Goal: Navigation & Orientation: Find specific page/section

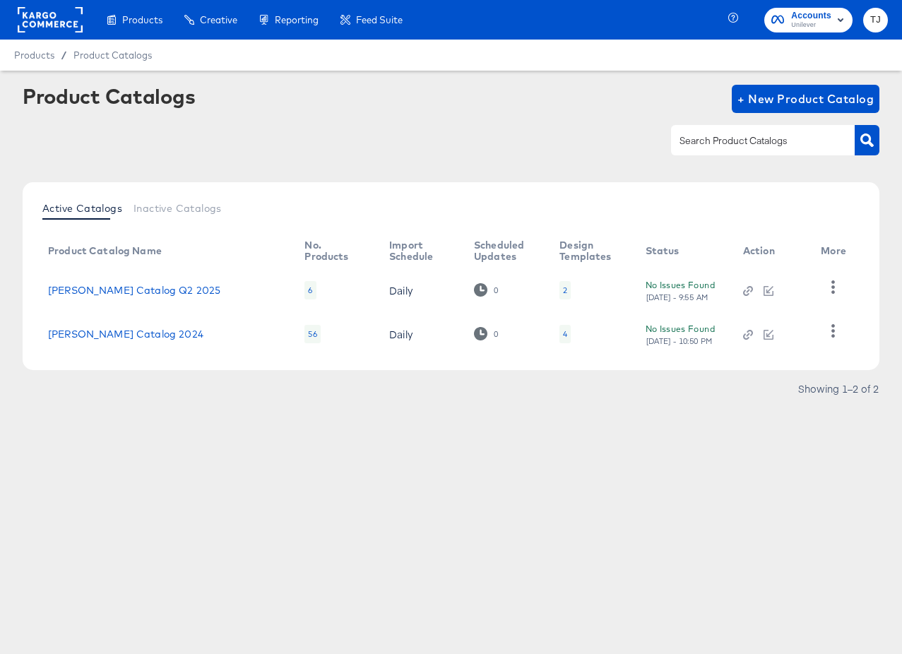
click at [49, 18] on rect at bounding box center [50, 19] width 65 height 25
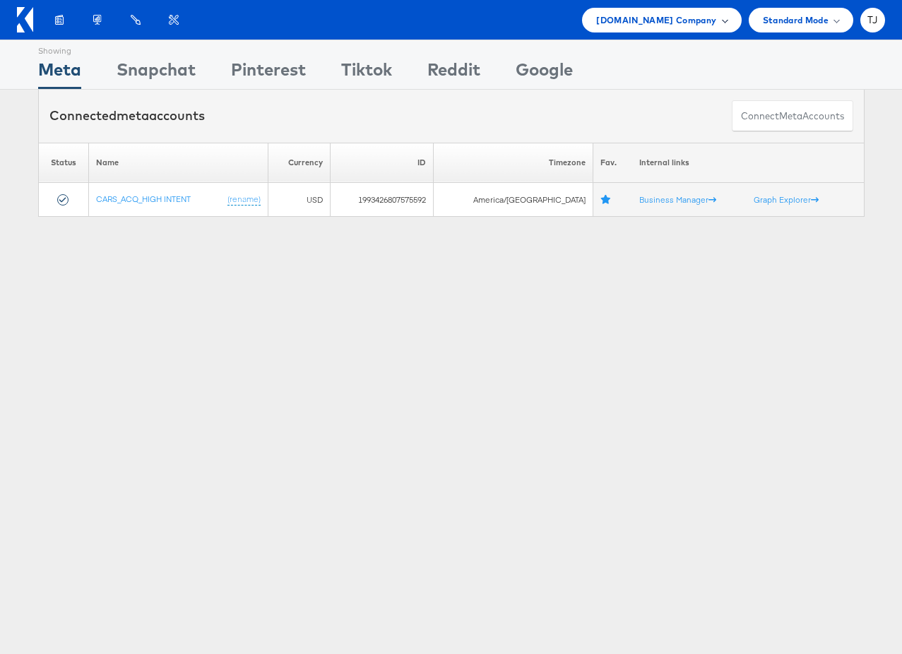
click at [691, 29] on div "Cars.com Company" at bounding box center [661, 20] width 159 height 25
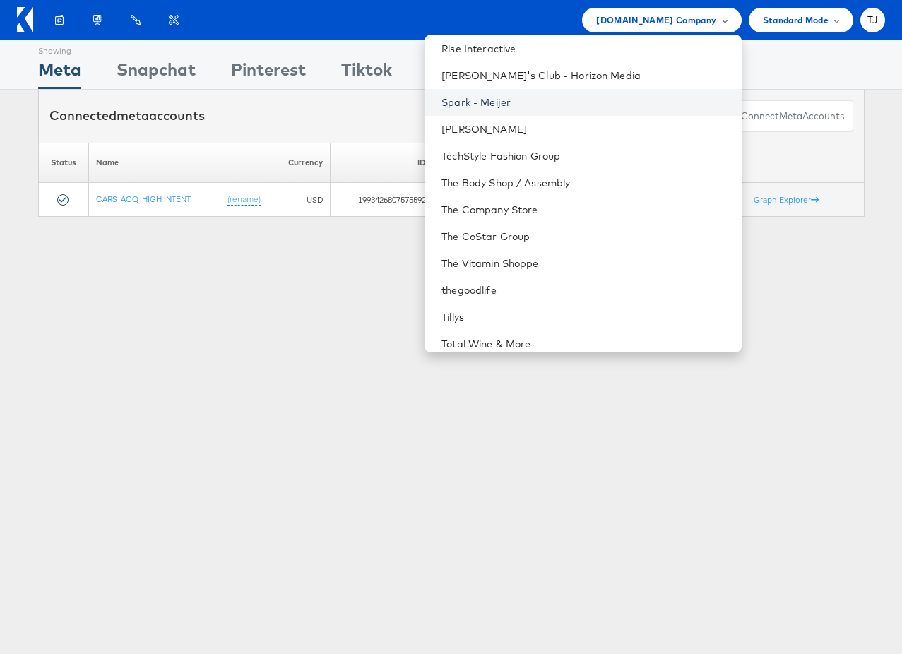
scroll to position [1852, 0]
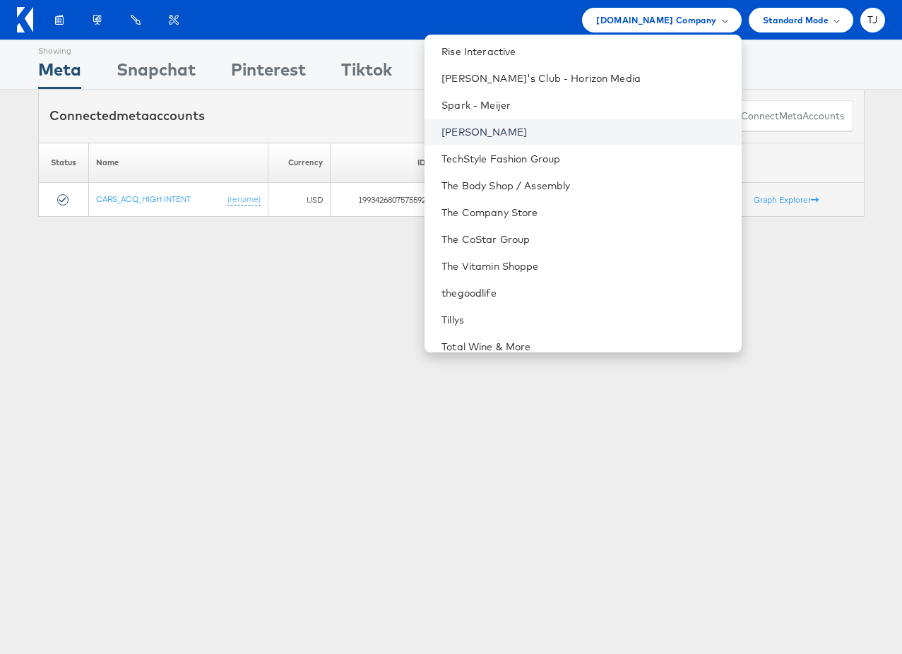
click at [591, 135] on link "Steve Madden" at bounding box center [585, 132] width 288 height 14
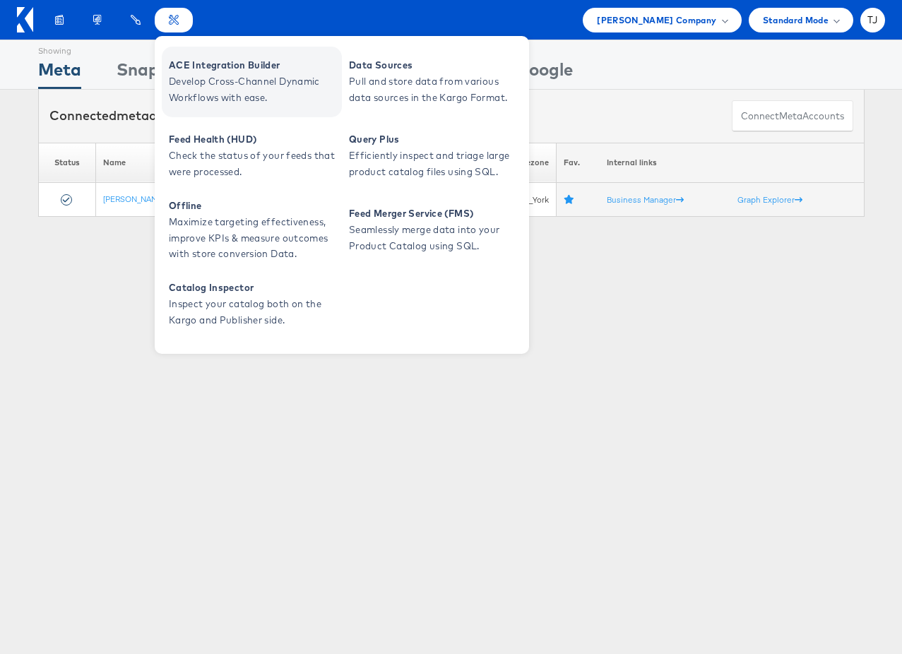
click at [191, 65] on span "ACE Integration Builder" at bounding box center [253, 65] width 169 height 16
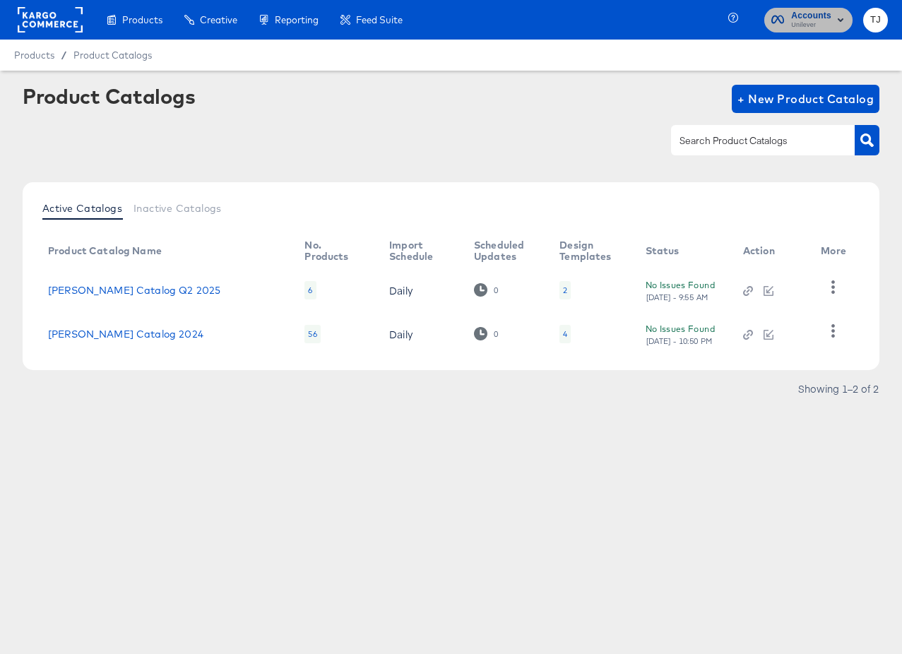
drag, startPoint x: 823, startPoint y: 12, endPoint x: 822, endPoint y: 30, distance: 18.4
click at [823, 12] on span "Accounts" at bounding box center [811, 15] width 40 height 15
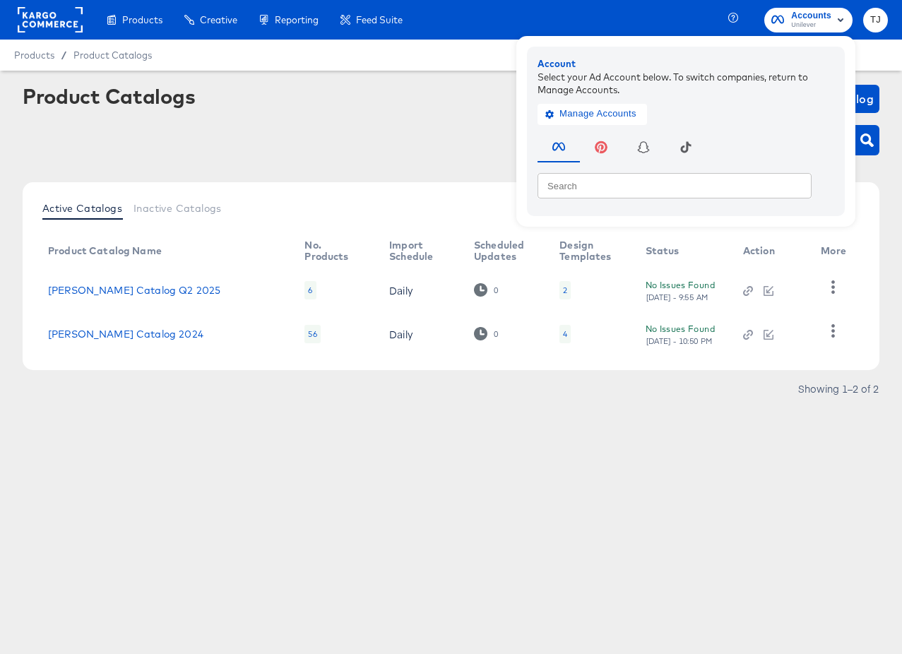
click at [27, 6] on div at bounding box center [50, 20] width 65 height 40
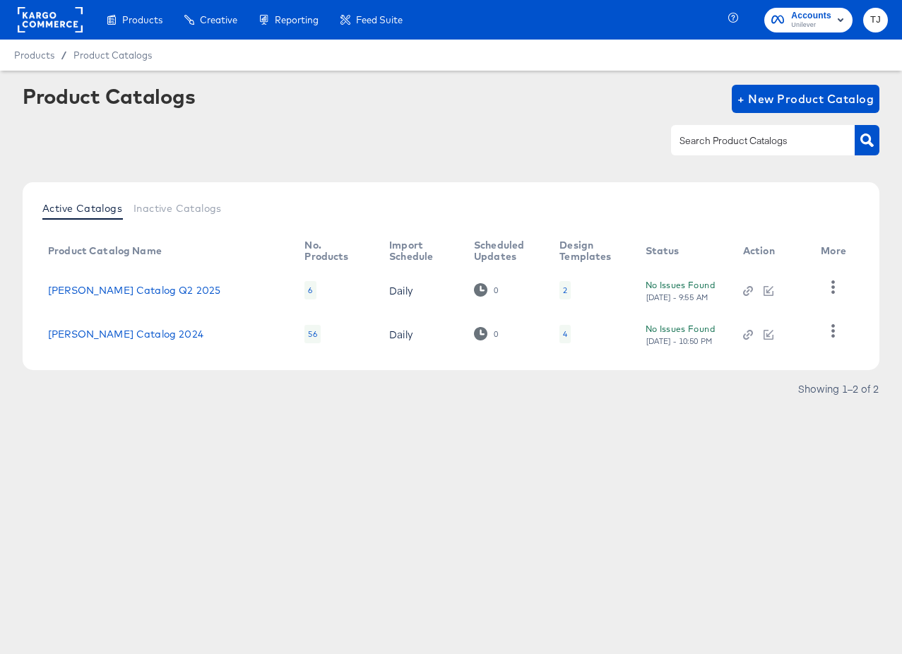
click at [37, 32] on rect at bounding box center [50, 19] width 65 height 25
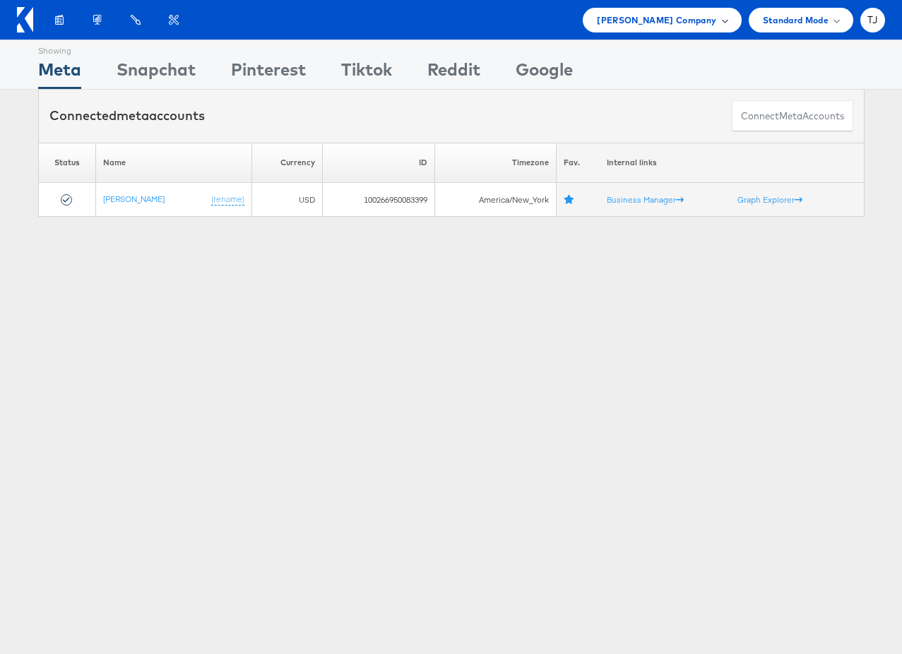
click at [680, 13] on span "Steve Madden Company" at bounding box center [656, 20] width 119 height 15
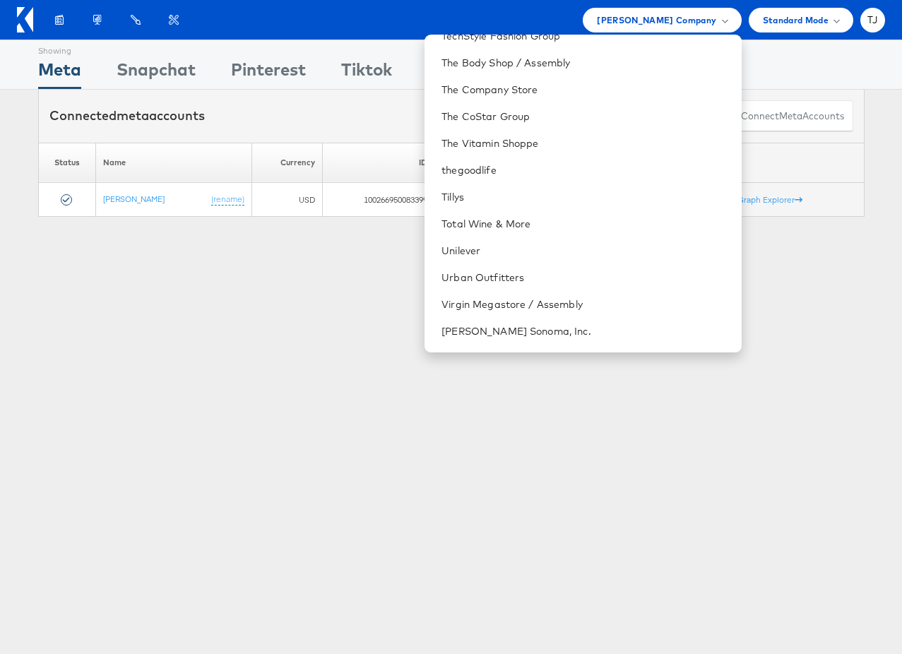
scroll to position [2023, 0]
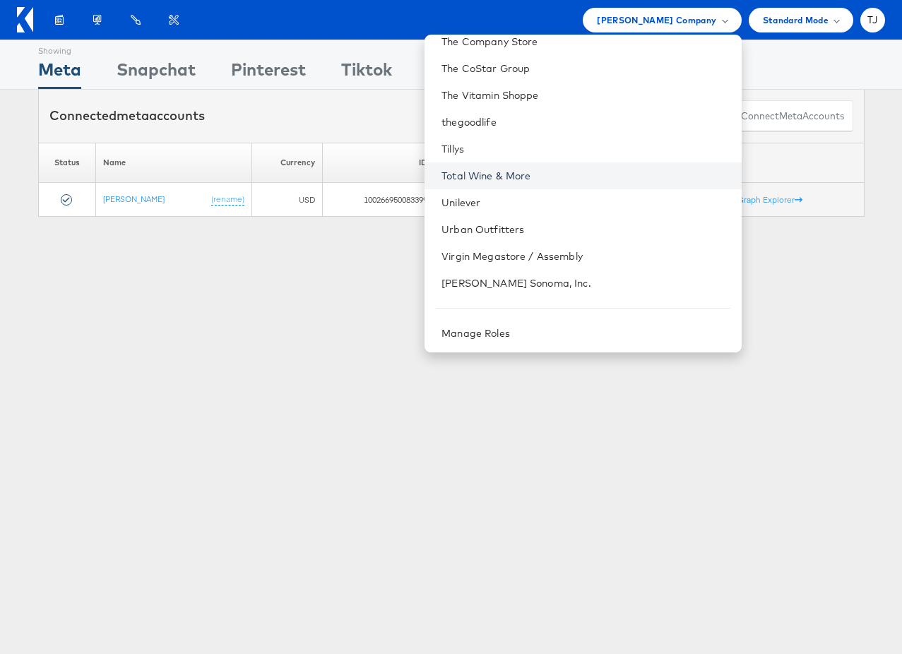
click at [596, 177] on link "Total Wine & More" at bounding box center [585, 176] width 288 height 14
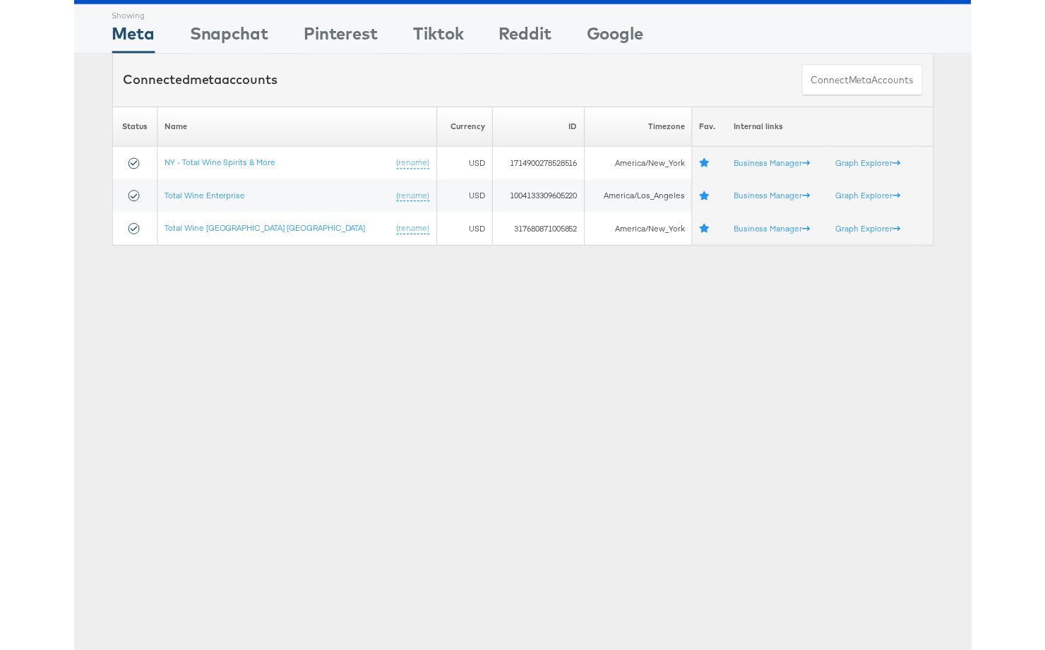
scroll to position [40, 0]
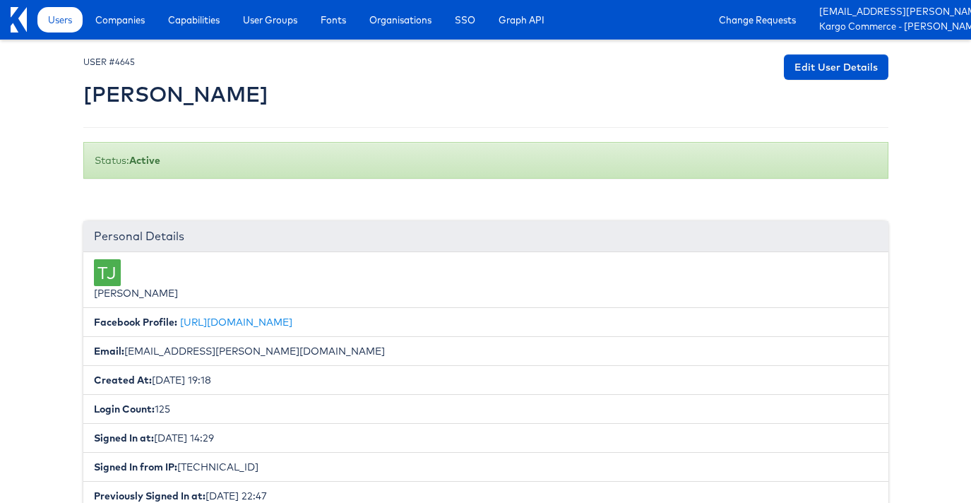
scroll to position [4338, 0]
